Goal: Transaction & Acquisition: Obtain resource

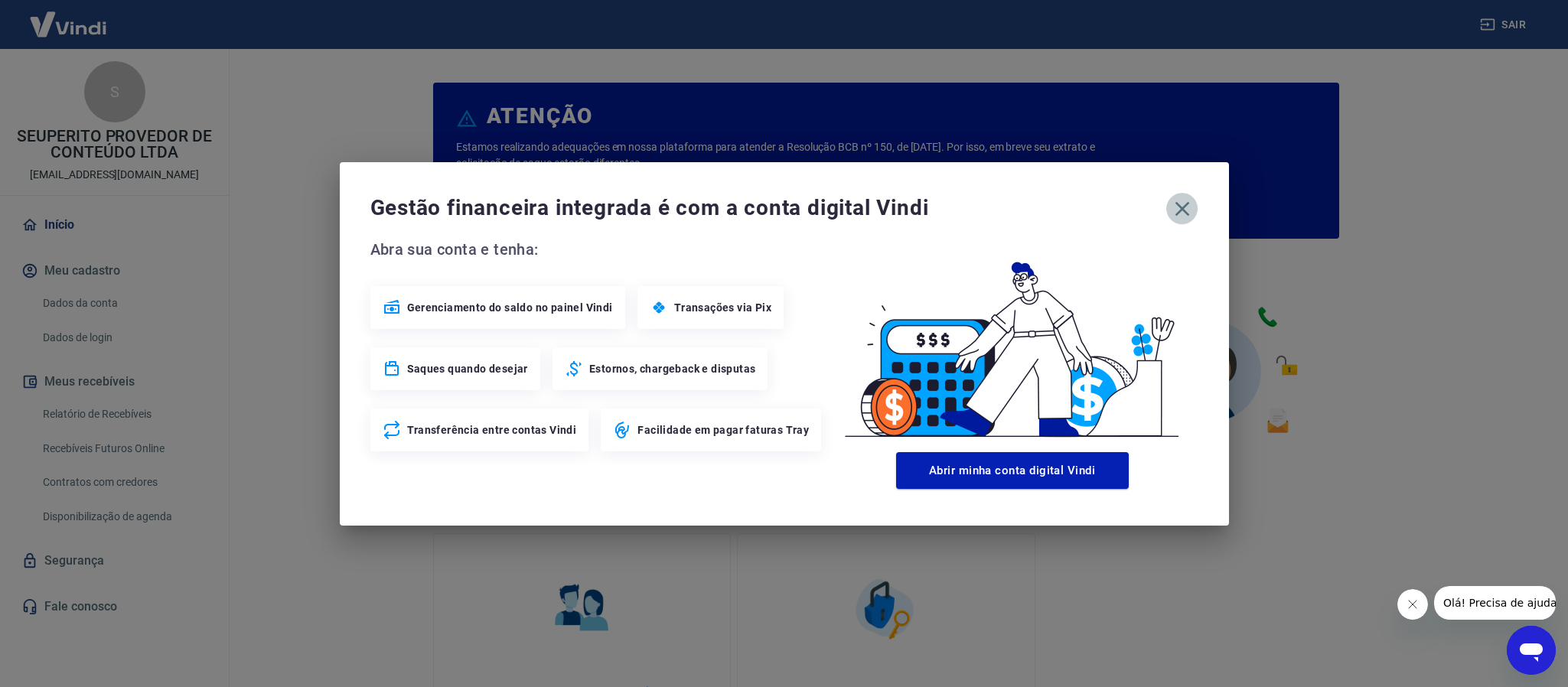
click at [1192, 211] on icon "button" at bounding box center [1182, 209] width 24 height 24
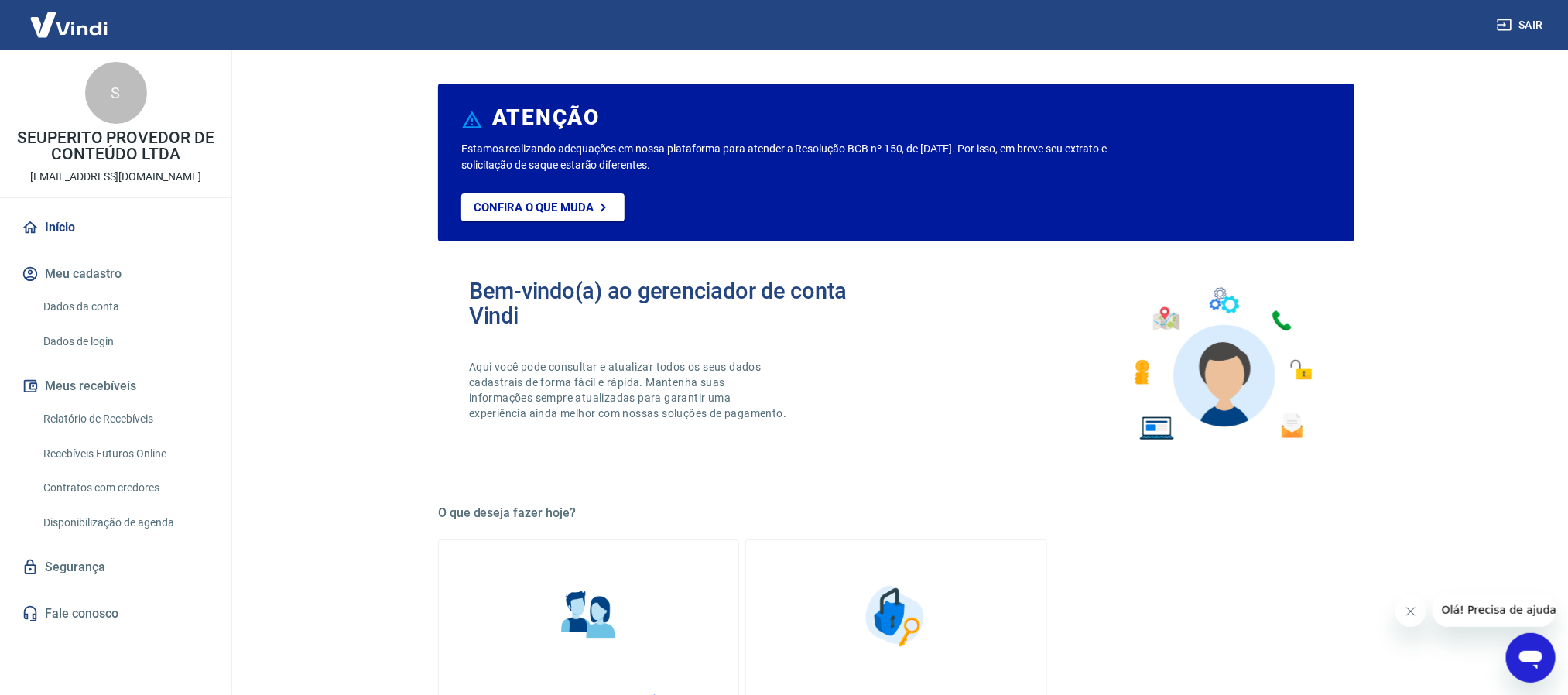
click at [101, 384] on button "Meus recebíveis" at bounding box center [116, 386] width 194 height 34
click at [86, 423] on link "Relatório de Recebíveis" at bounding box center [125, 419] width 175 height 32
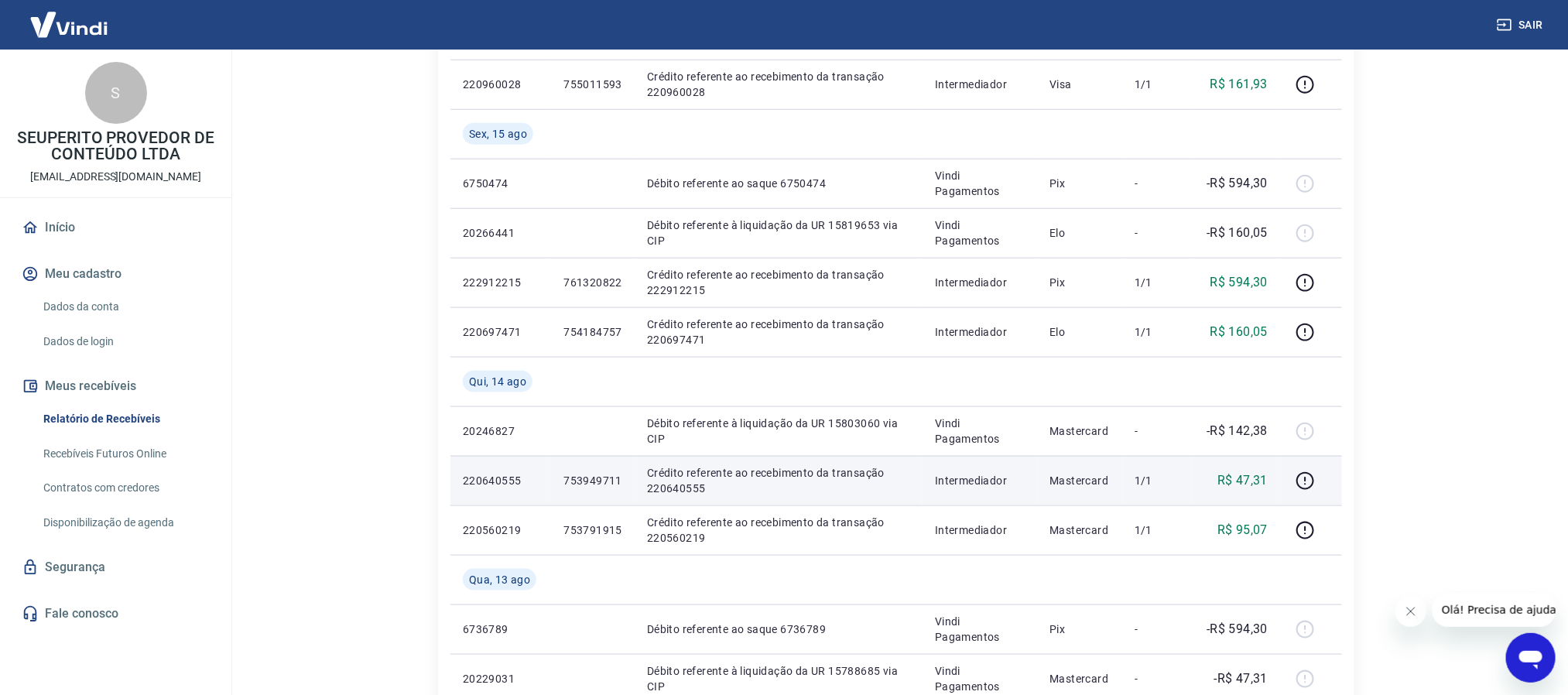
scroll to position [812, 0]
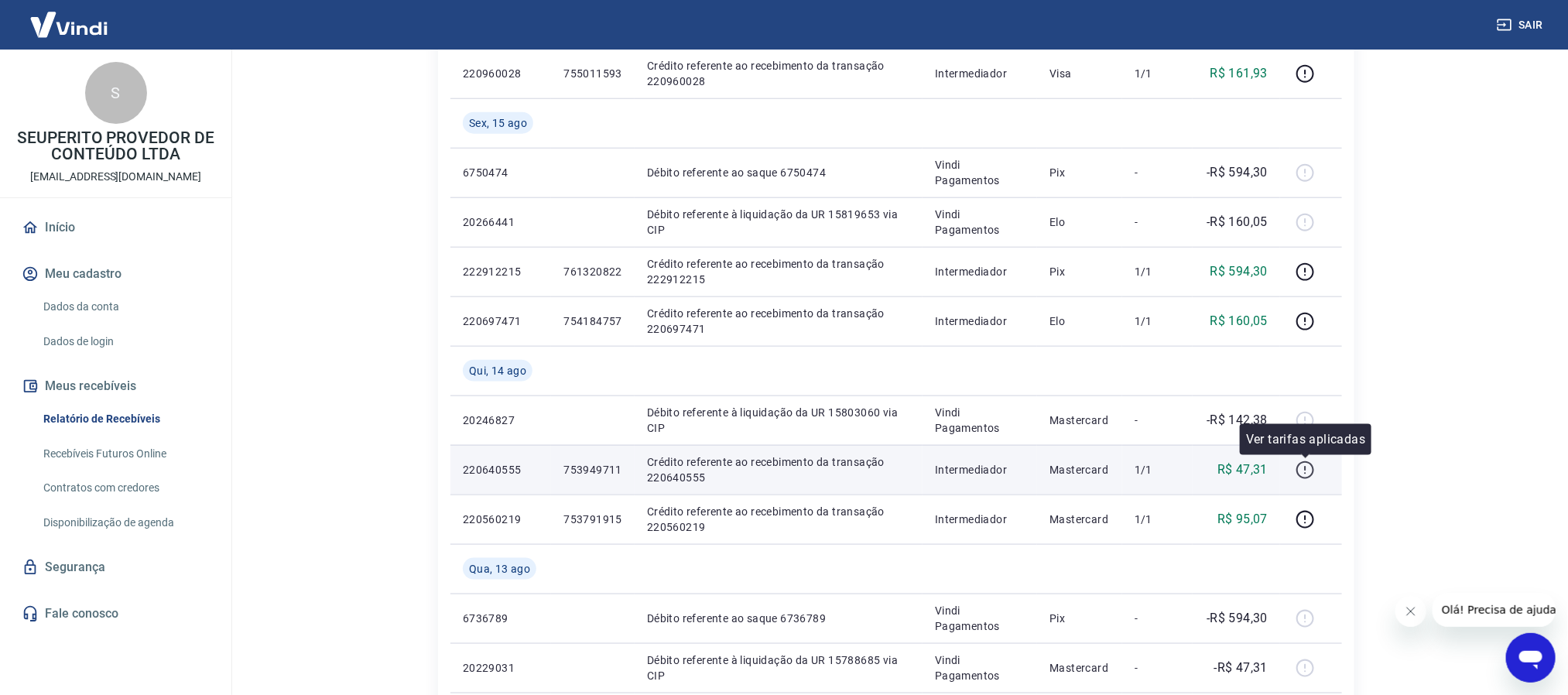
click at [1305, 472] on icon "button" at bounding box center [1306, 470] width 20 height 20
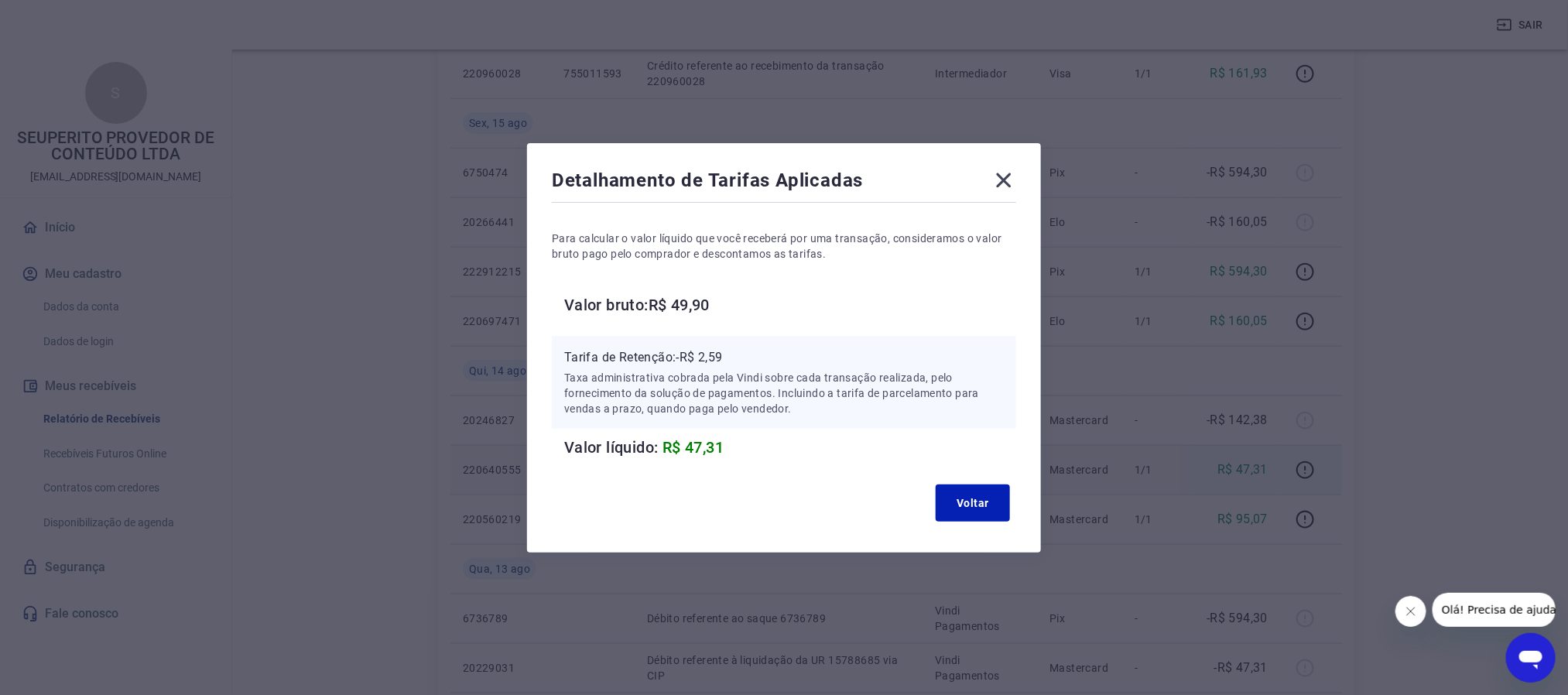
click at [1011, 187] on icon at bounding box center [1004, 180] width 25 height 25
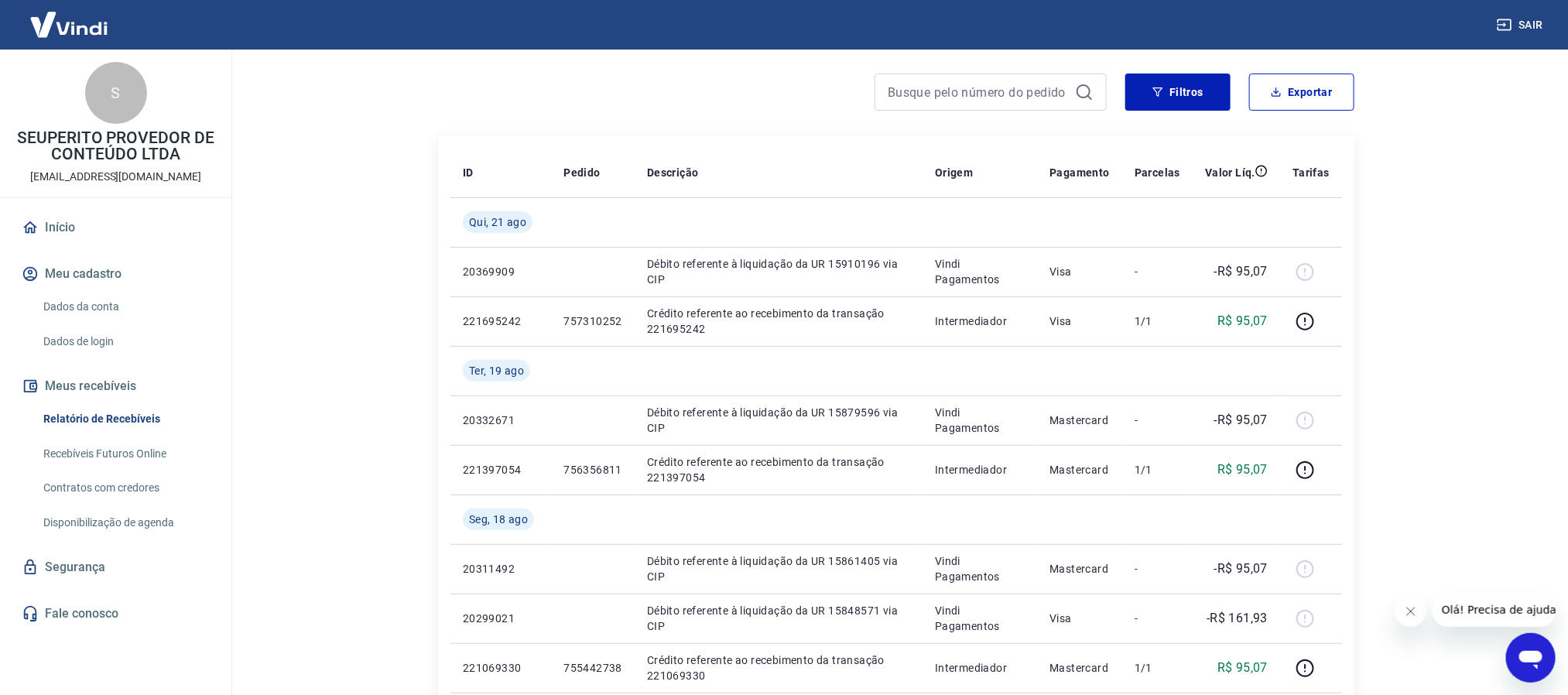
scroll to position [0, 0]
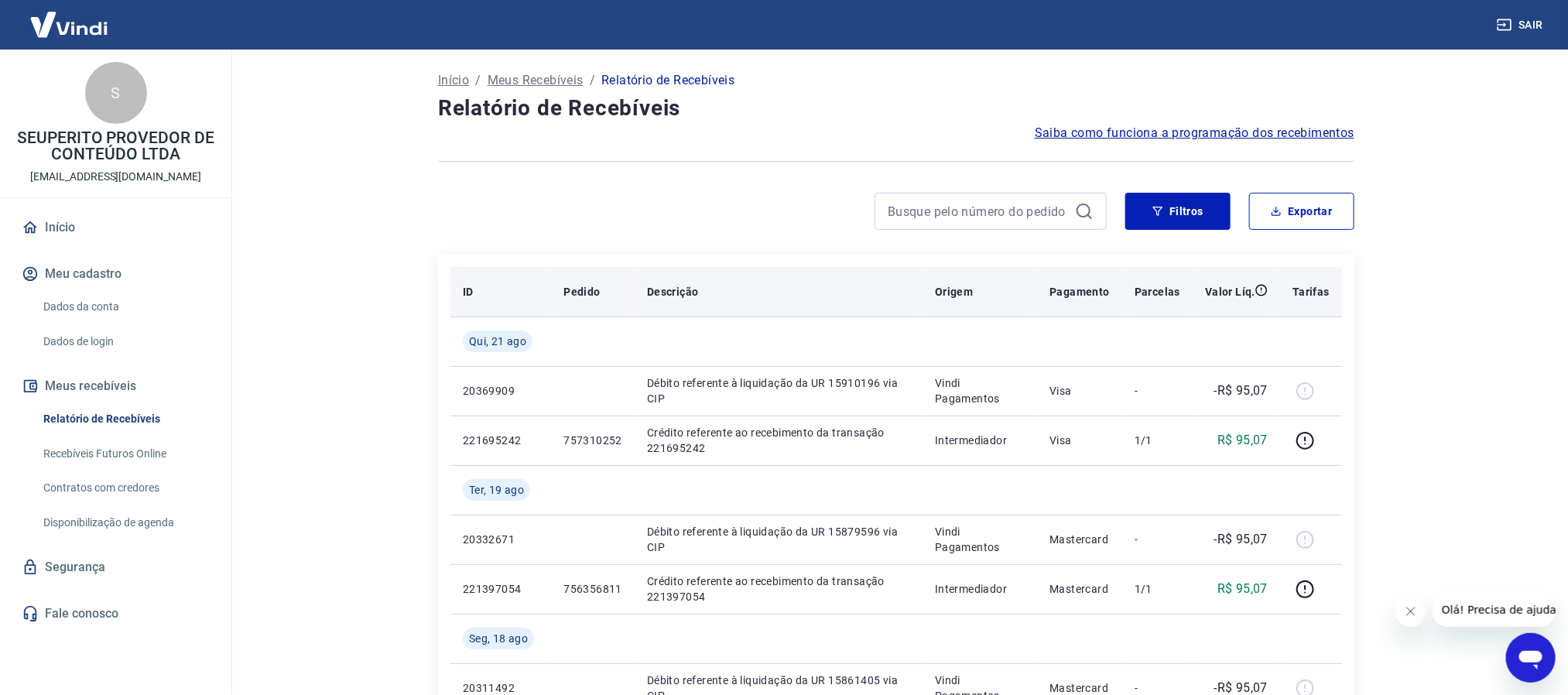
click at [1311, 288] on p "Tarifas" at bounding box center [1311, 292] width 37 height 16
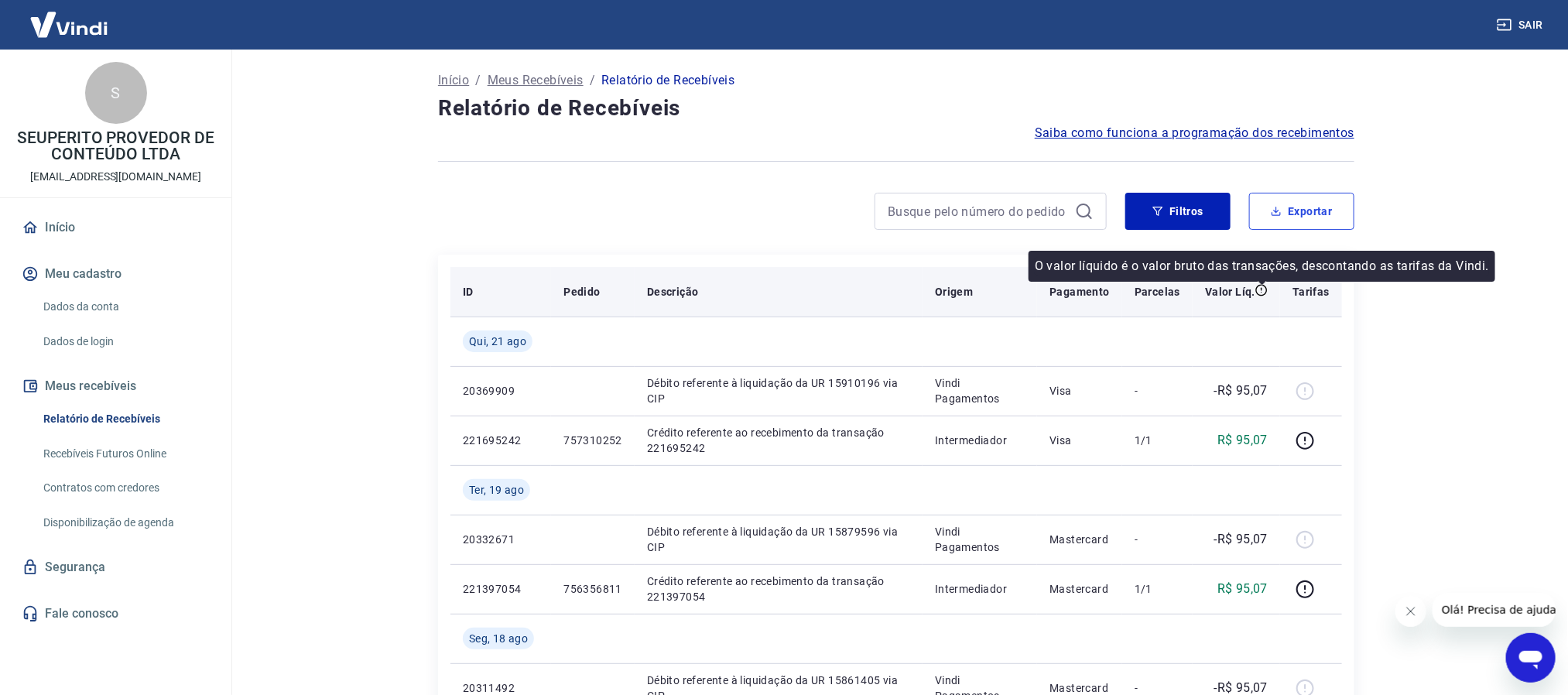
drag, startPoint x: 1284, startPoint y: 218, endPoint x: 1144, endPoint y: 302, distance: 163.3
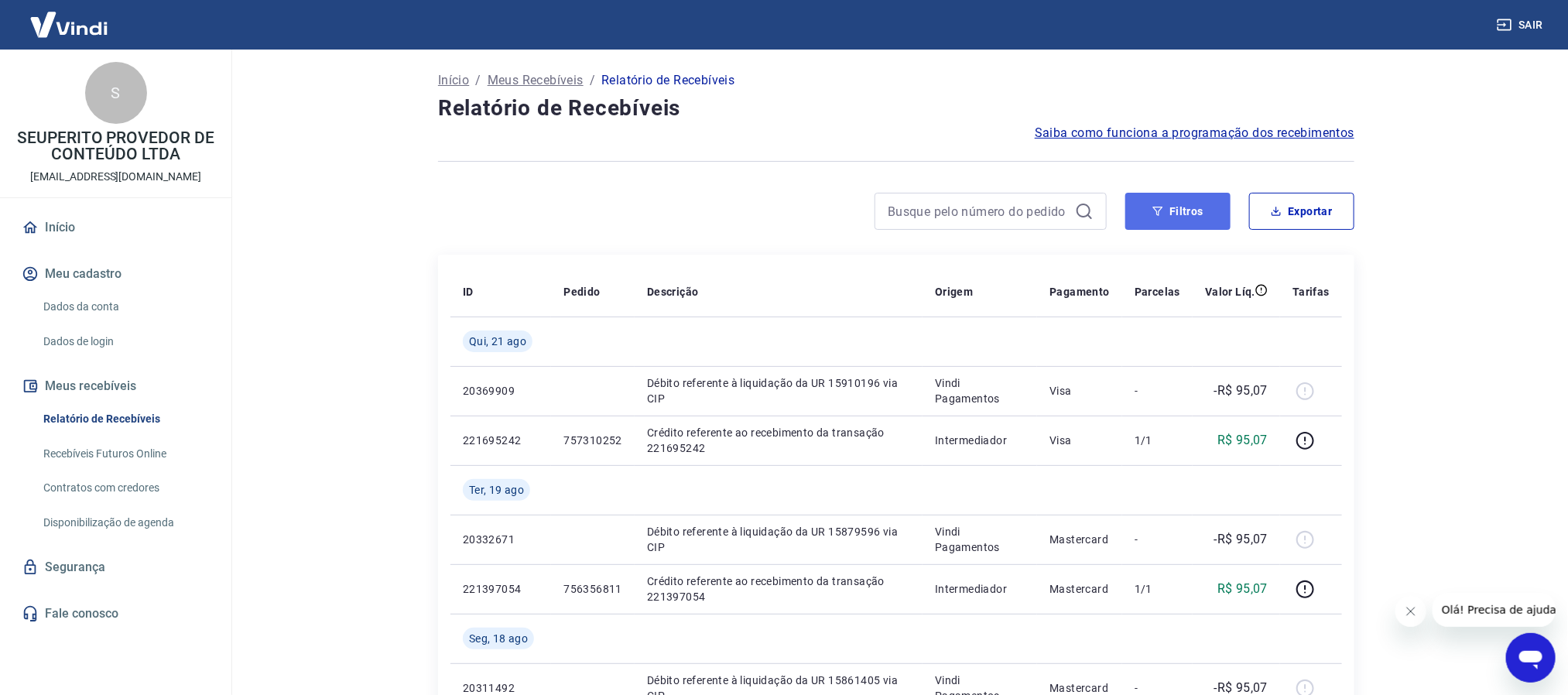
click at [1168, 209] on button "Filtros" at bounding box center [1178, 211] width 105 height 37
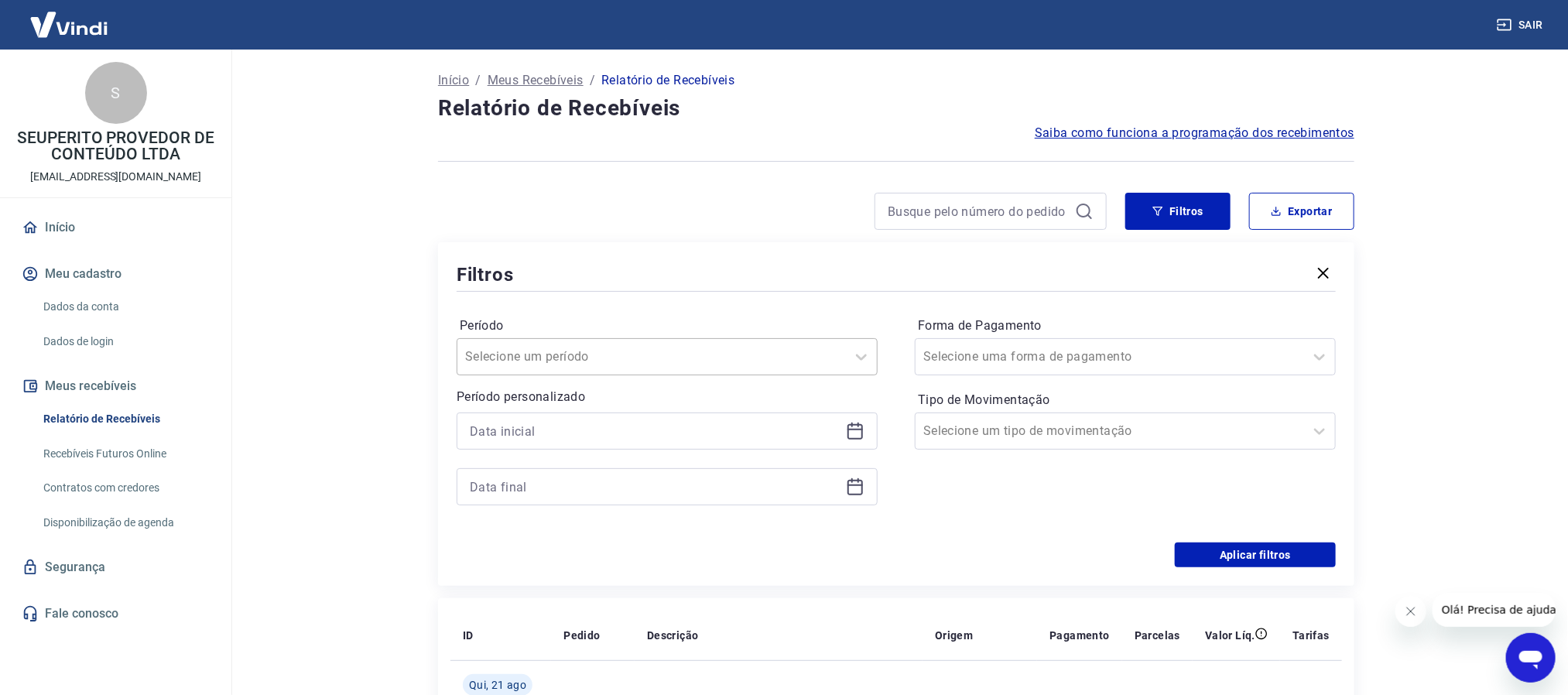
click at [564, 353] on input "Período" at bounding box center [543, 357] width 157 height 19
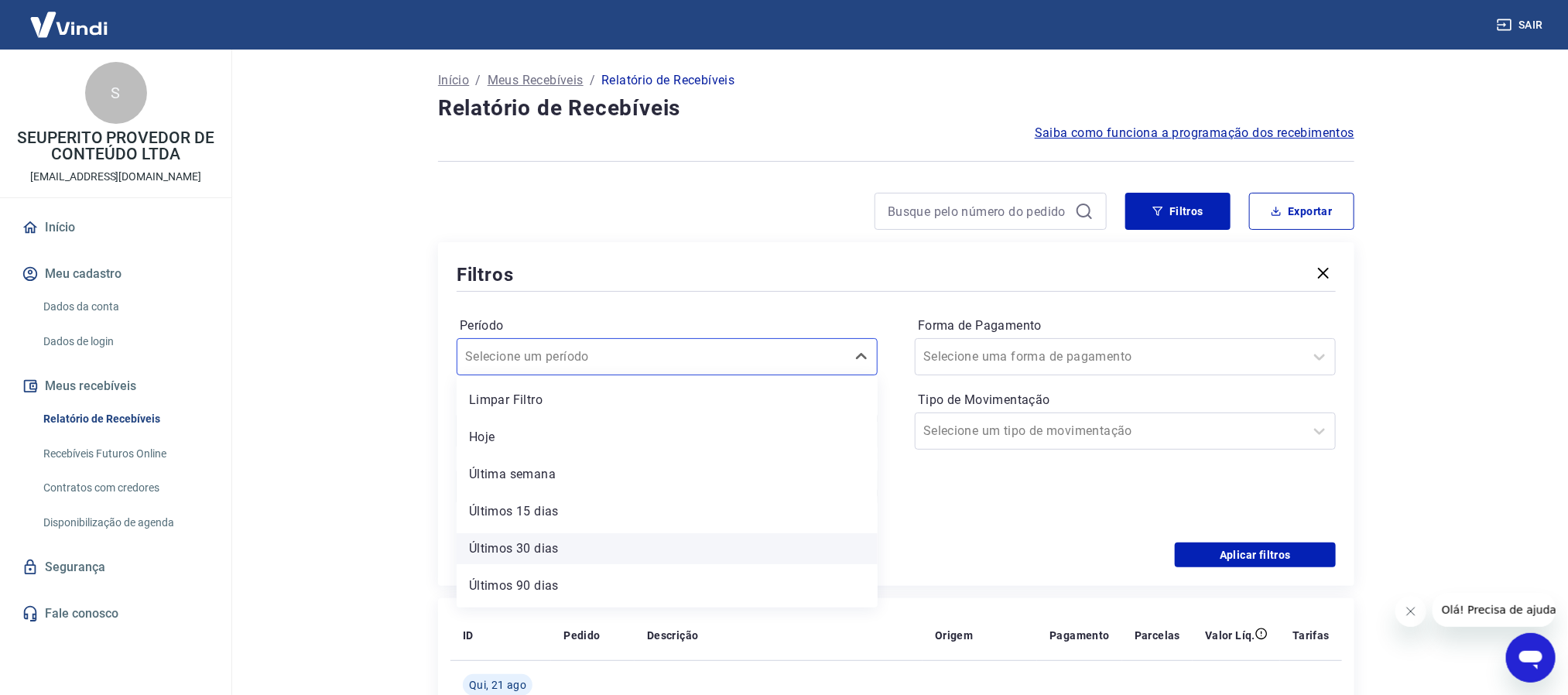
scroll to position [34, 0]
click at [566, 550] on div "Últimos 90 dias" at bounding box center [667, 552] width 421 height 31
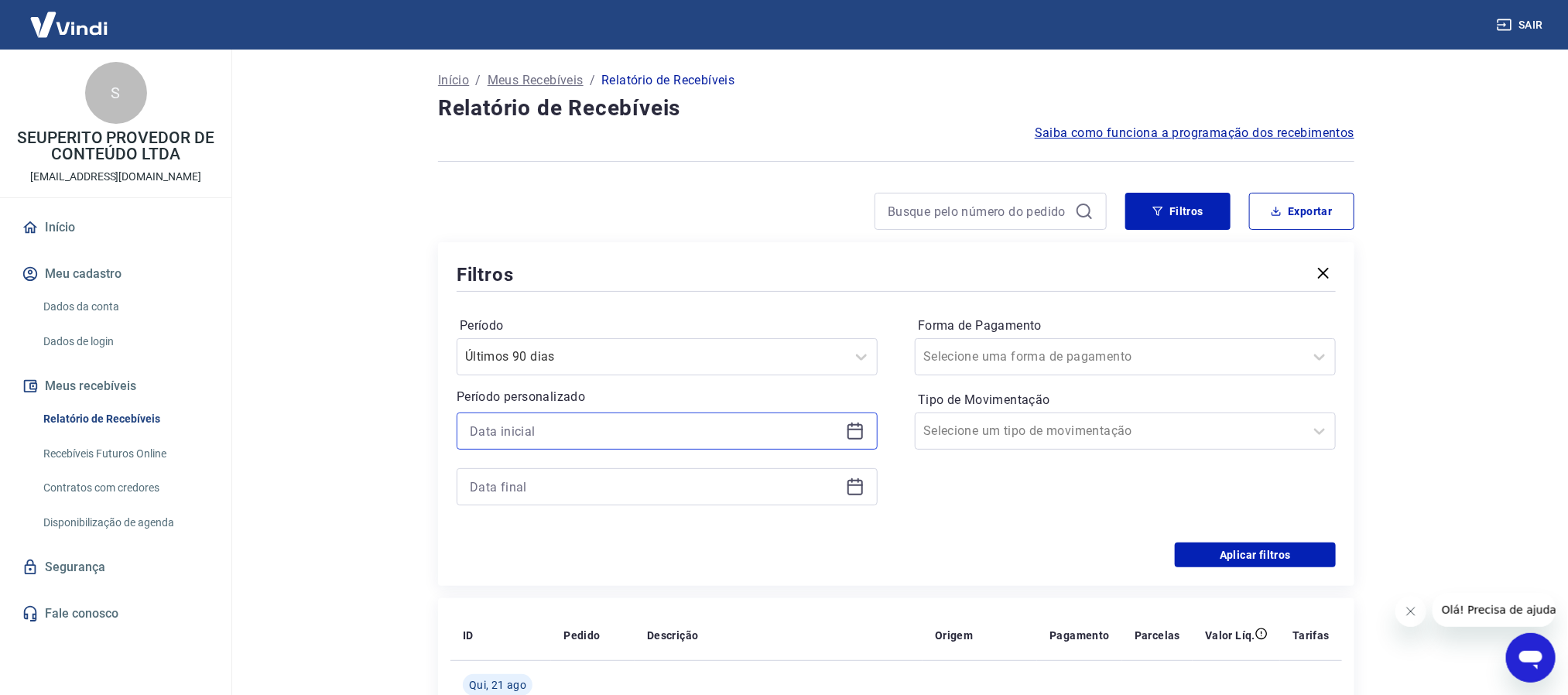
click at [593, 430] on input at bounding box center [654, 431] width 370 height 23
click at [922, 488] on div "Forma de Pagamento Selecione uma forma de pagamento Tipo de Movimentação Seleci…" at bounding box center [1125, 418] width 421 height 211
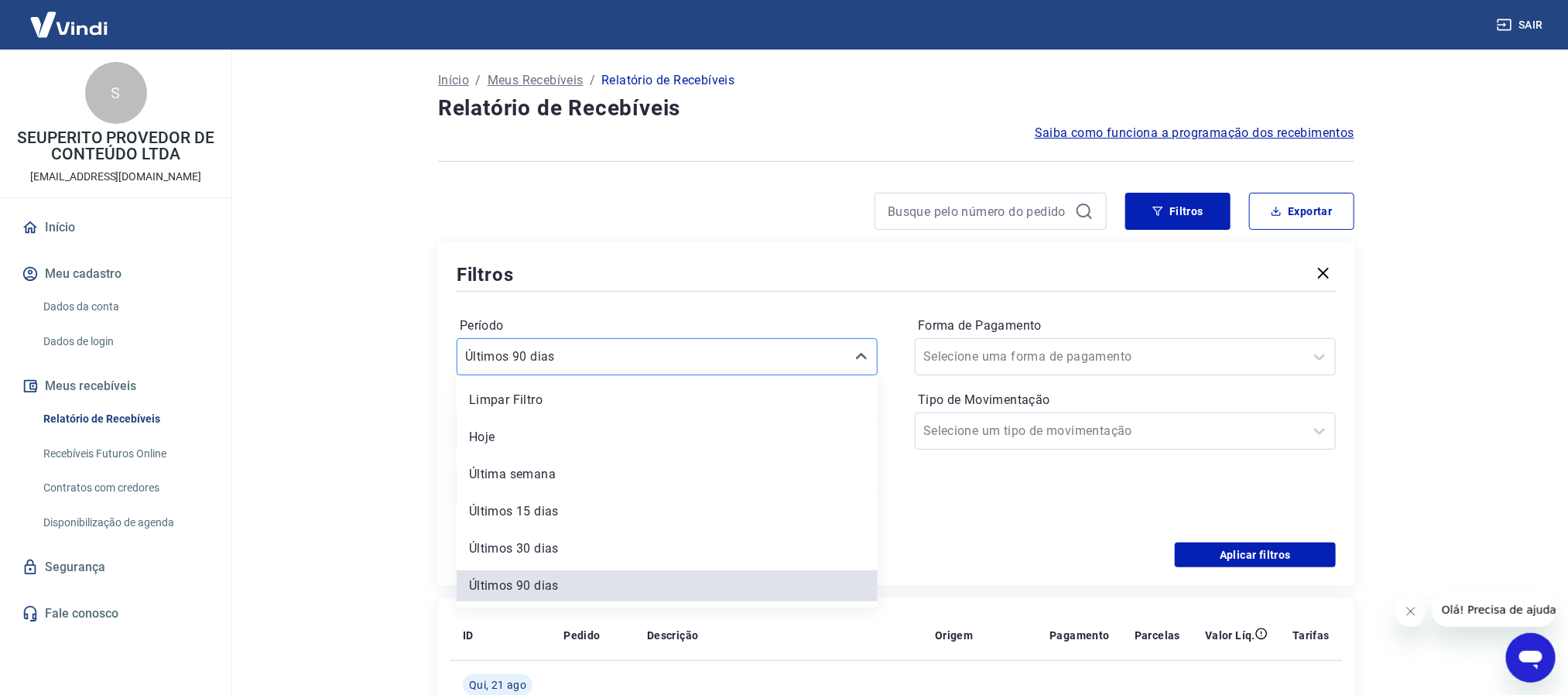
click at [662, 353] on div at bounding box center [651, 357] width 373 height 21
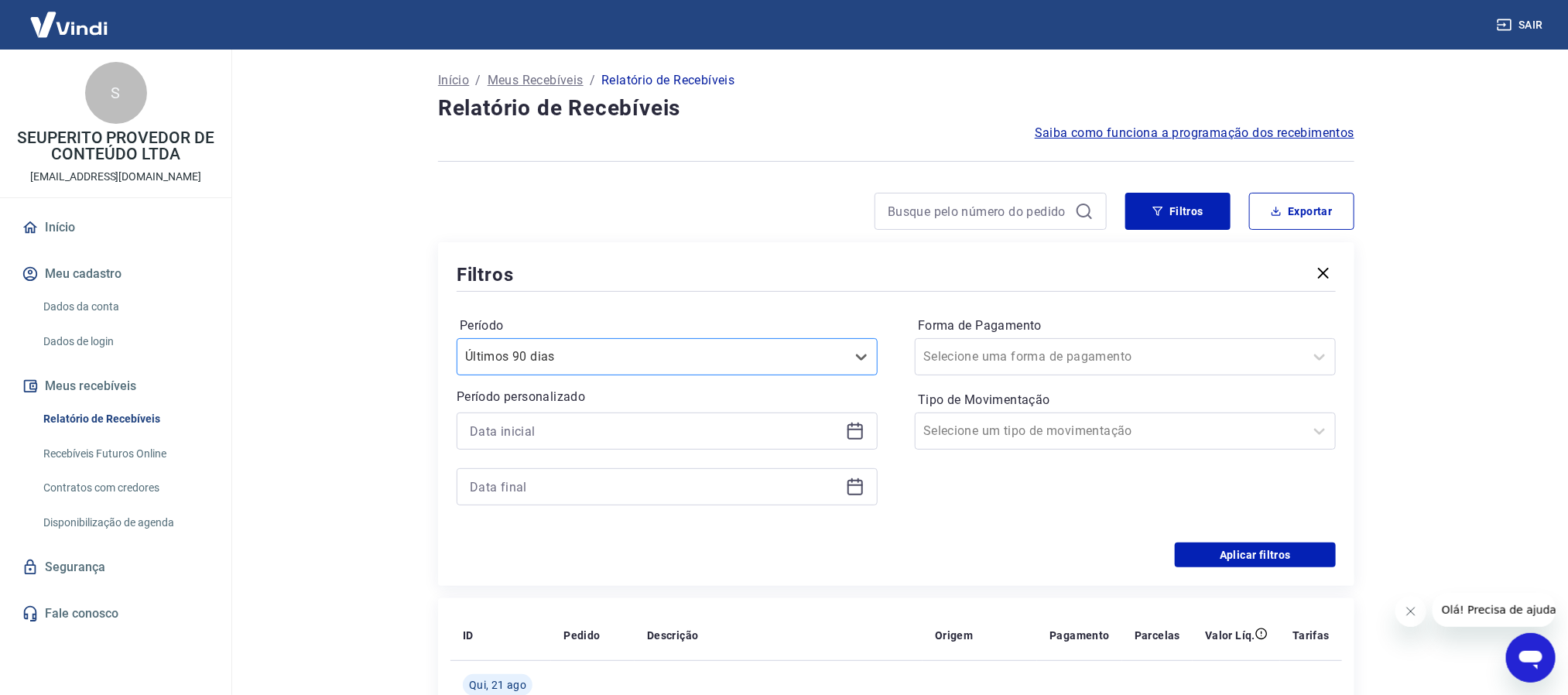
click at [664, 363] on div at bounding box center [651, 357] width 373 height 21
click at [653, 288] on div at bounding box center [896, 291] width 879 height 7
click at [637, 365] on div at bounding box center [651, 357] width 373 height 21
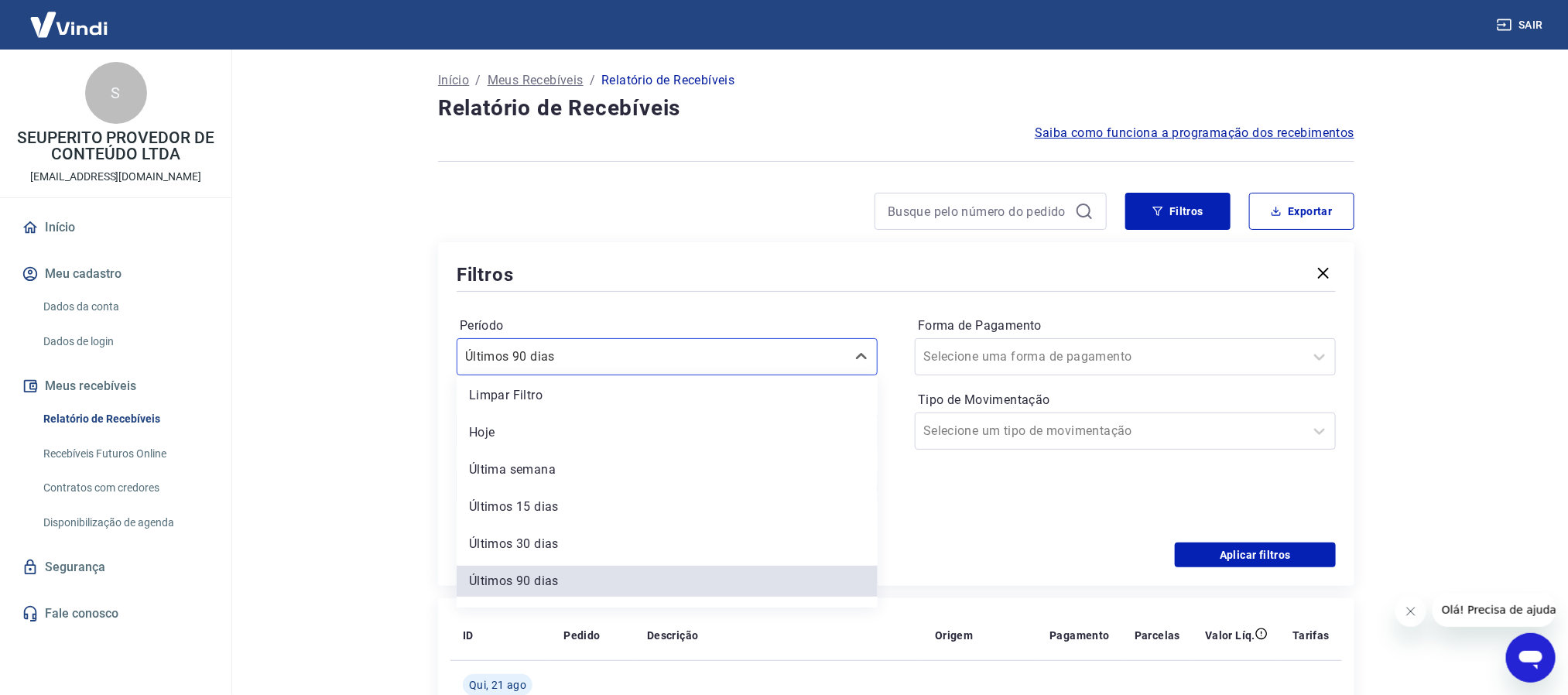
drag, startPoint x: 616, startPoint y: 388, endPoint x: 815, endPoint y: 411, distance: 200.3
click at [616, 390] on div "Limpar Filtro" at bounding box center [667, 396] width 421 height 31
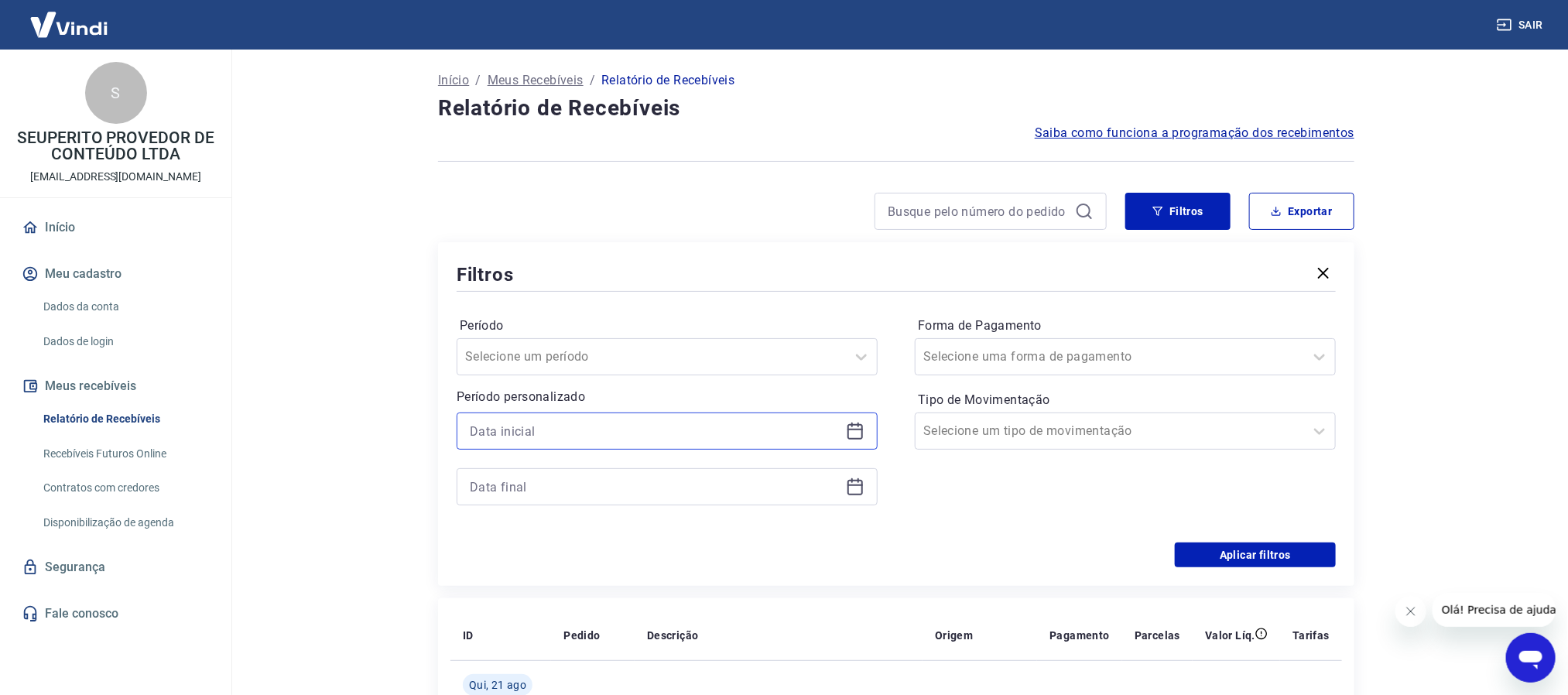
click at [608, 434] on input at bounding box center [654, 431] width 370 height 23
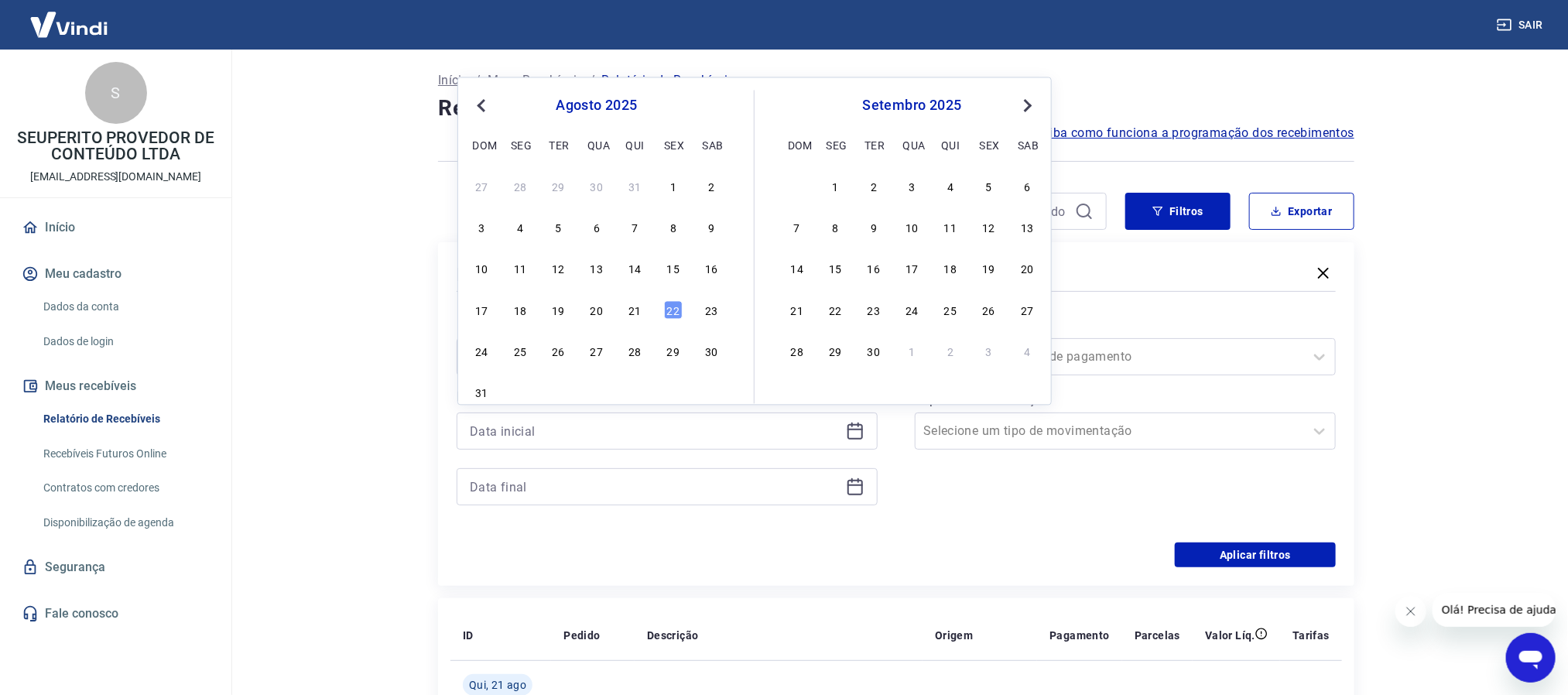
click at [476, 120] on div "[DATE] dom seg ter qua qui sex sab" at bounding box center [597, 123] width 252 height 66
click at [479, 105] on button "Previous Month" at bounding box center [481, 106] width 19 height 19
click at [556, 187] on div "1" at bounding box center [558, 185] width 19 height 19
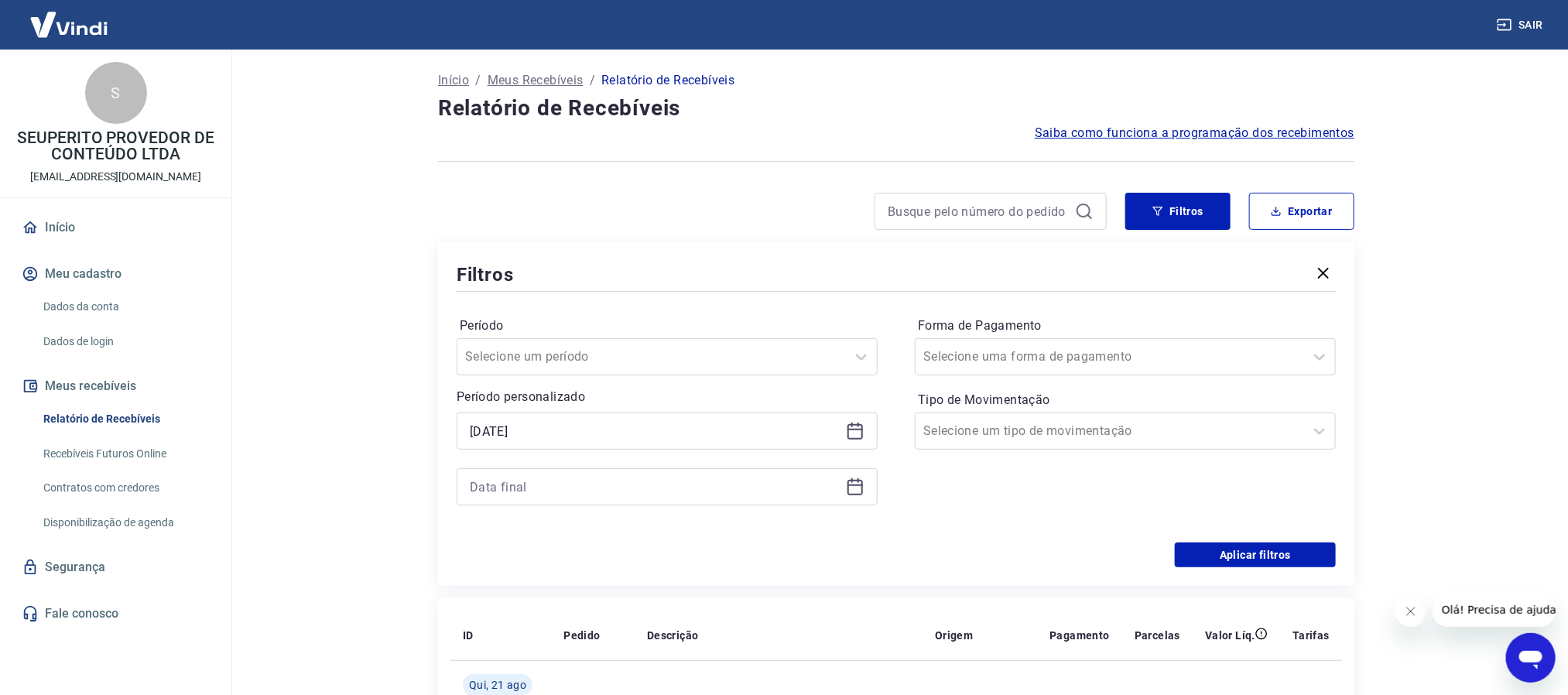
type input "[DATE]"
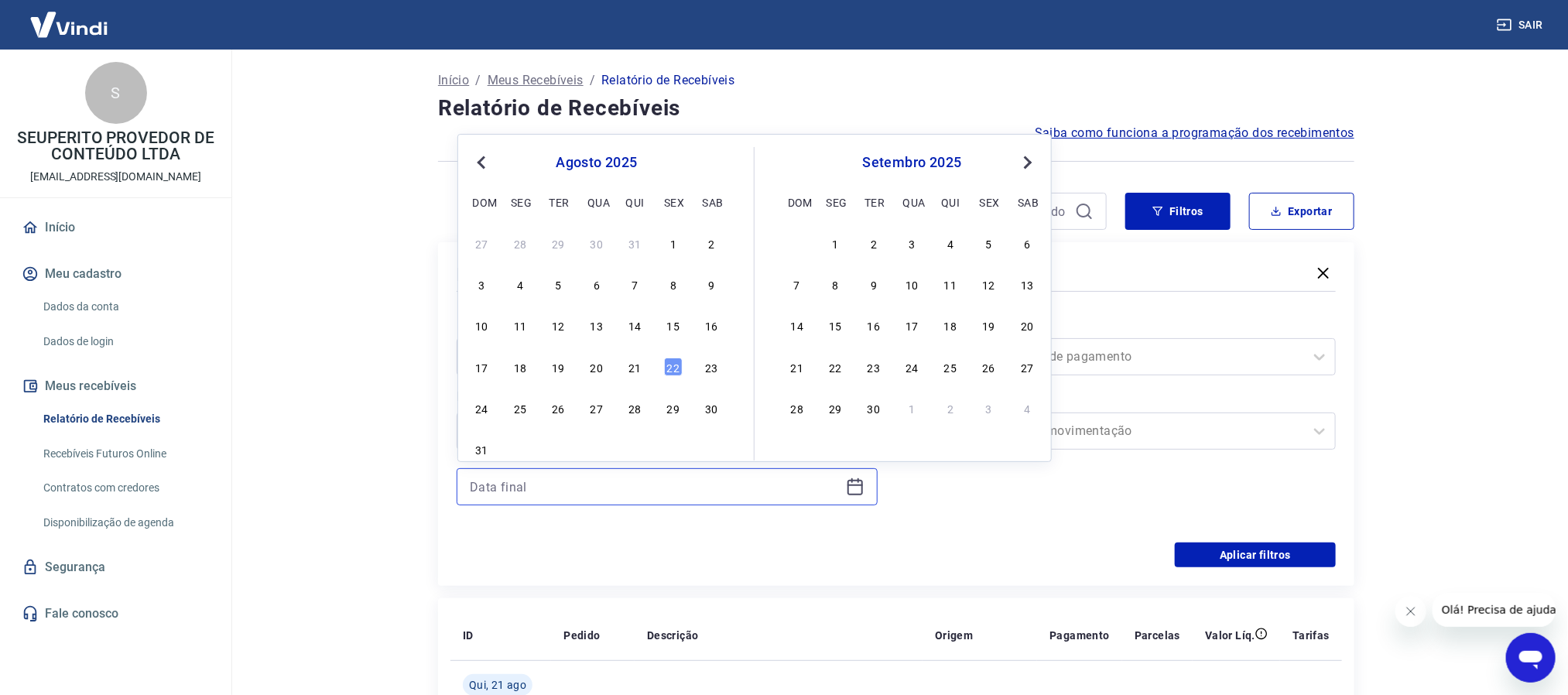
click at [613, 493] on input at bounding box center [654, 487] width 370 height 23
click at [479, 160] on button "Previous Month" at bounding box center [481, 162] width 19 height 19
click at [627, 411] on div "31" at bounding box center [635, 407] width 19 height 19
type input "[DATE]"
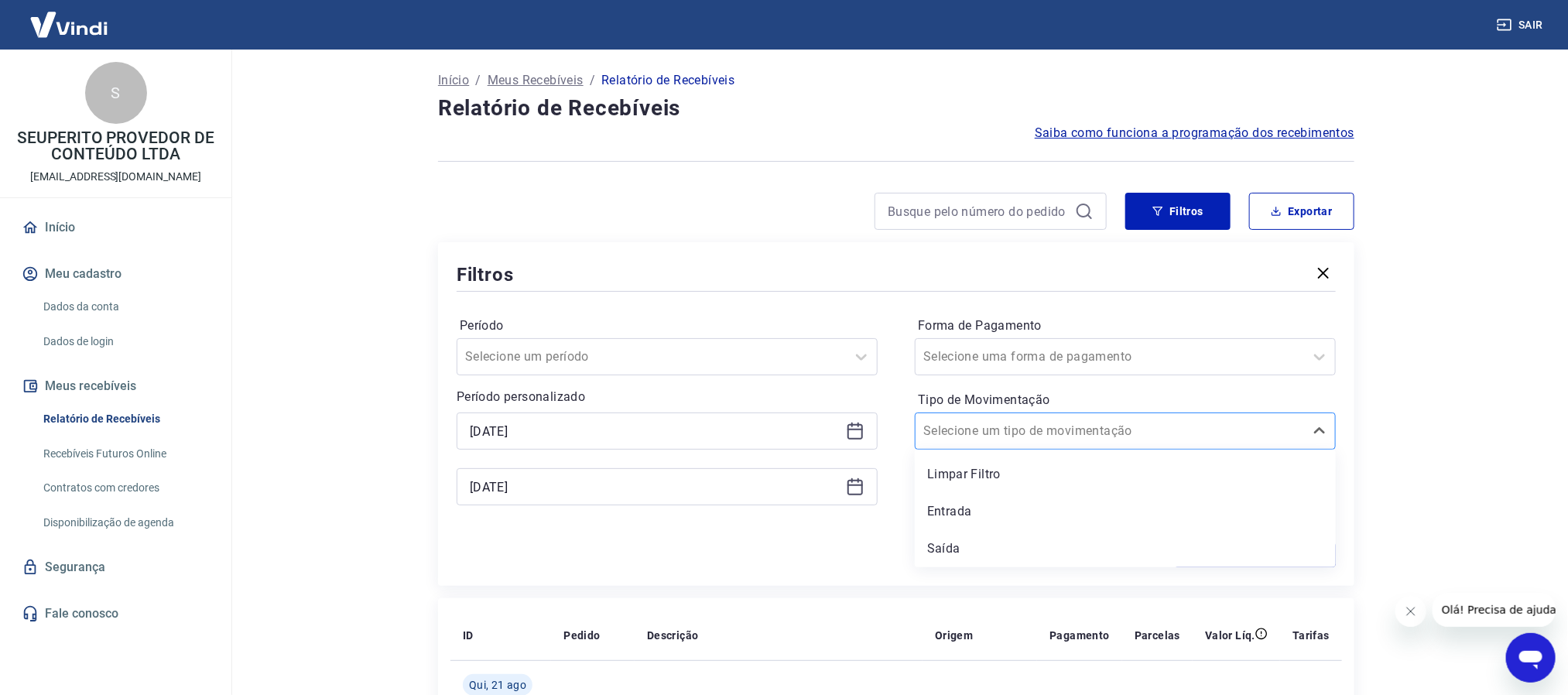
click at [979, 435] on input "Tipo de Movimentação" at bounding box center [1001, 431] width 157 height 19
click at [993, 370] on div "Selecione uma forma de pagamento" at bounding box center [1110, 357] width 389 height 28
click at [996, 266] on div "Filtros" at bounding box center [896, 274] width 879 height 27
click at [1227, 557] on button "Aplicar filtros" at bounding box center [1255, 555] width 161 height 25
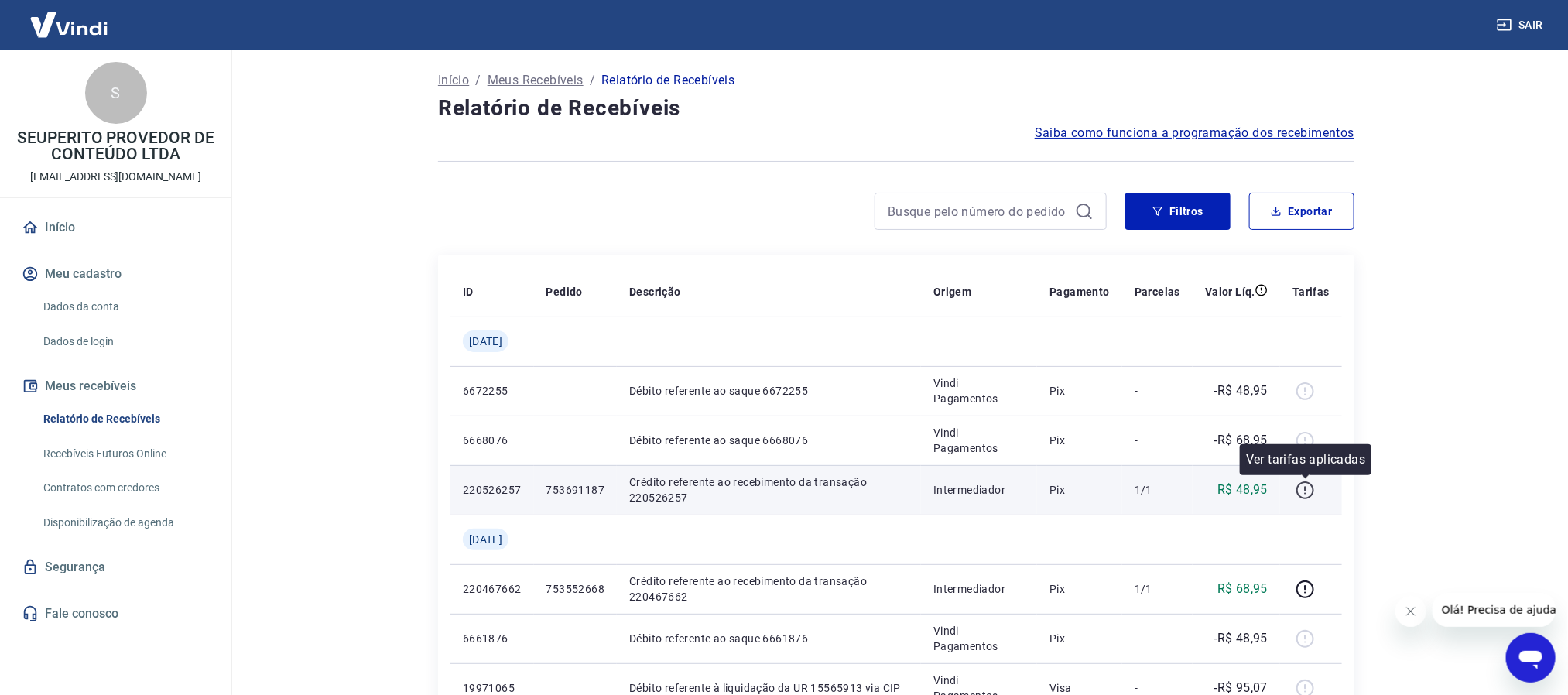
click at [1306, 494] on icon "button" at bounding box center [1306, 490] width 20 height 20
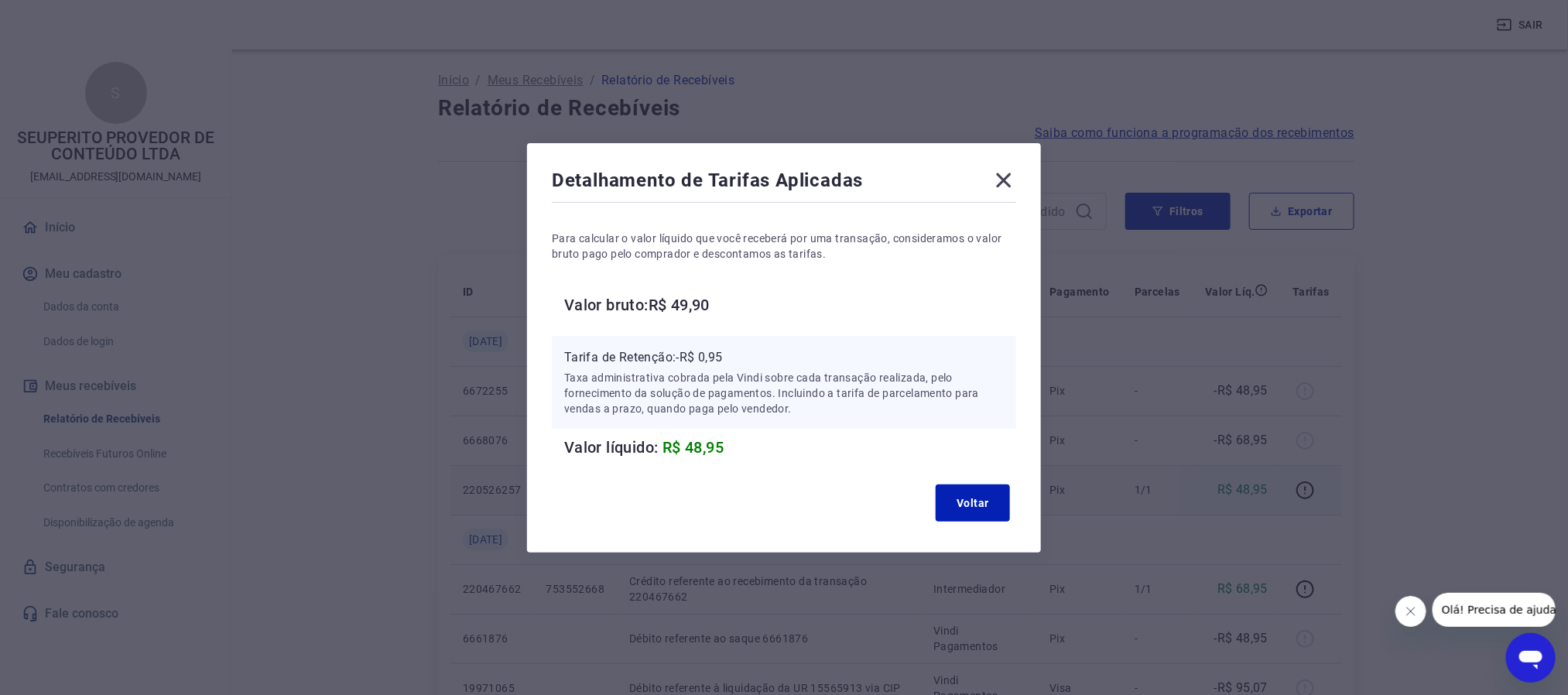
click at [1011, 182] on icon at bounding box center [1004, 180] width 15 height 15
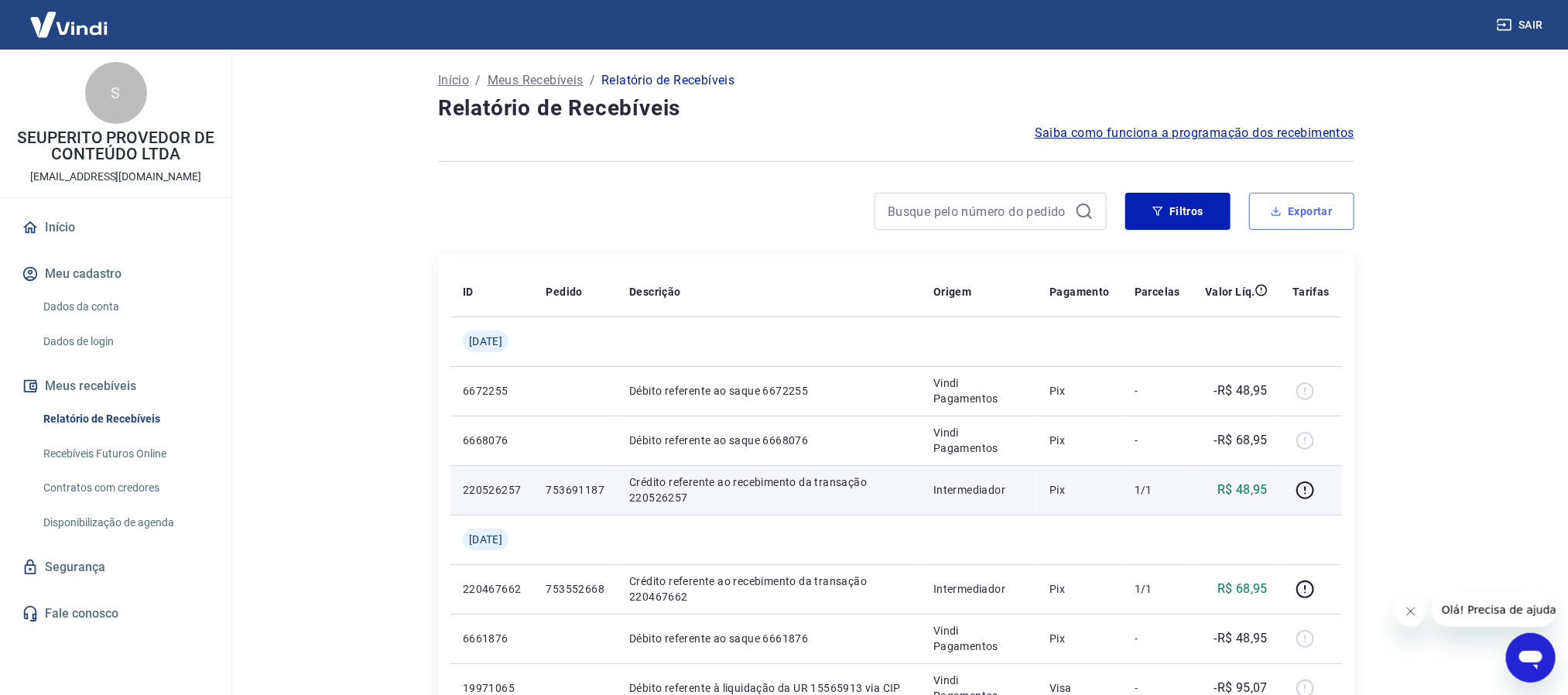
click at [1316, 216] on button "Exportar" at bounding box center [1302, 211] width 105 height 37
type input "[DATE]"
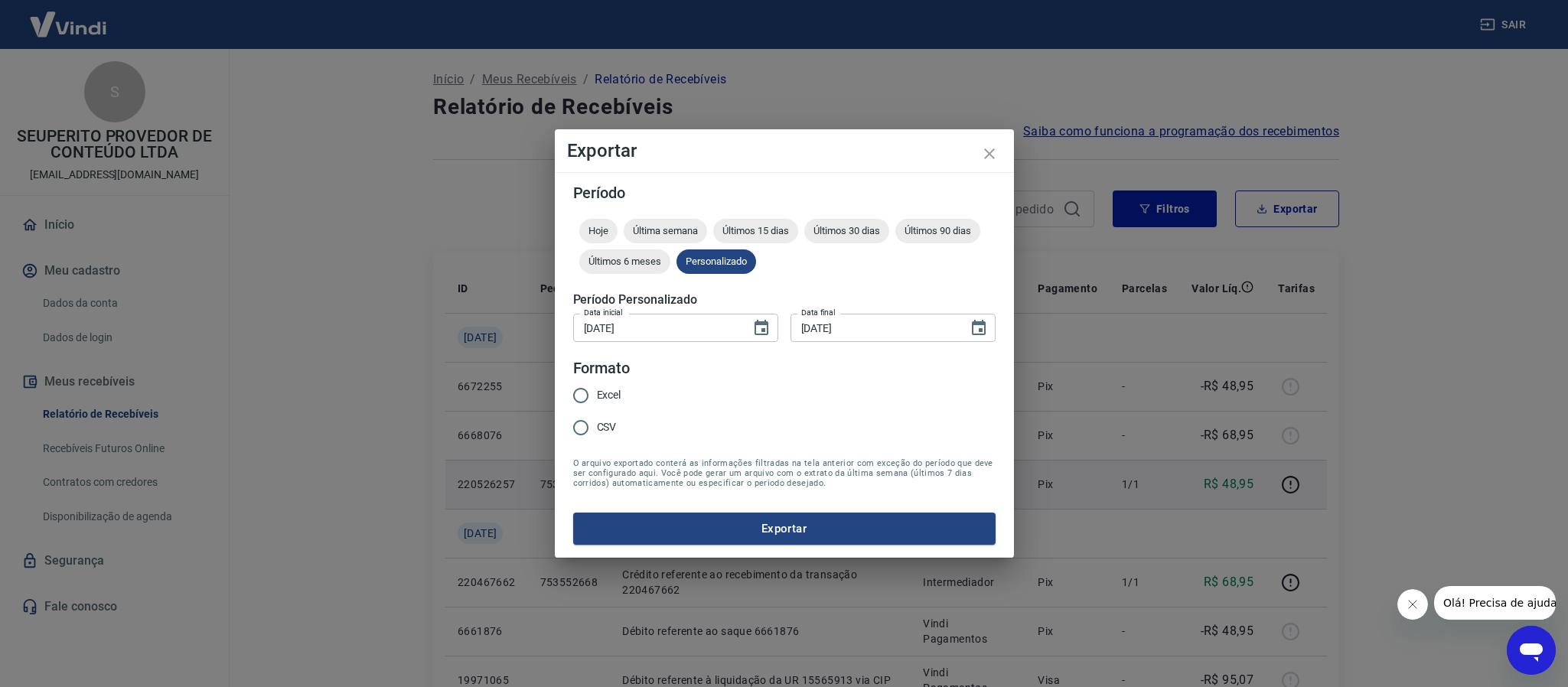
click at [575, 395] on input "Excel" at bounding box center [581, 395] width 32 height 32
radio input "true"
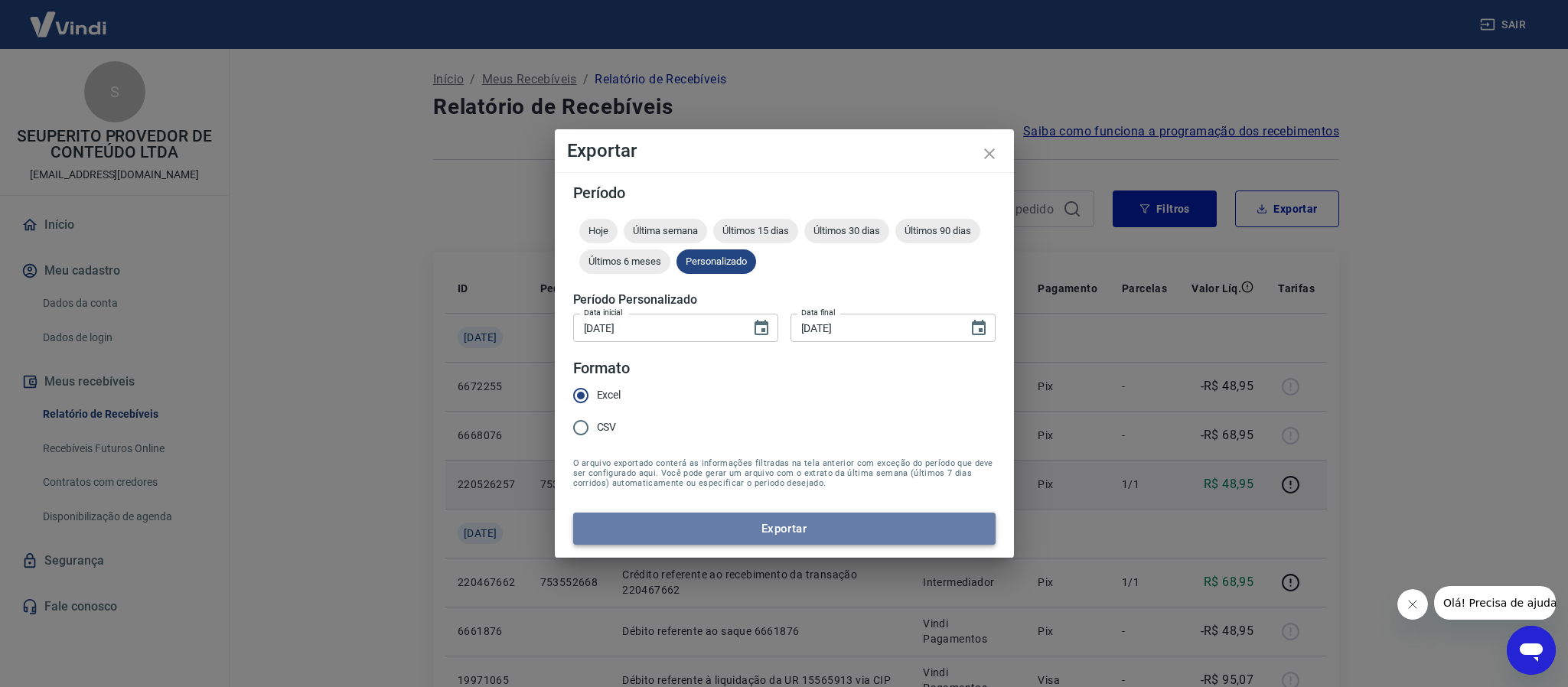
click at [664, 537] on button "Exportar" at bounding box center [784, 529] width 422 height 32
